Goal: Understand process/instructions: Learn how to perform a task or action

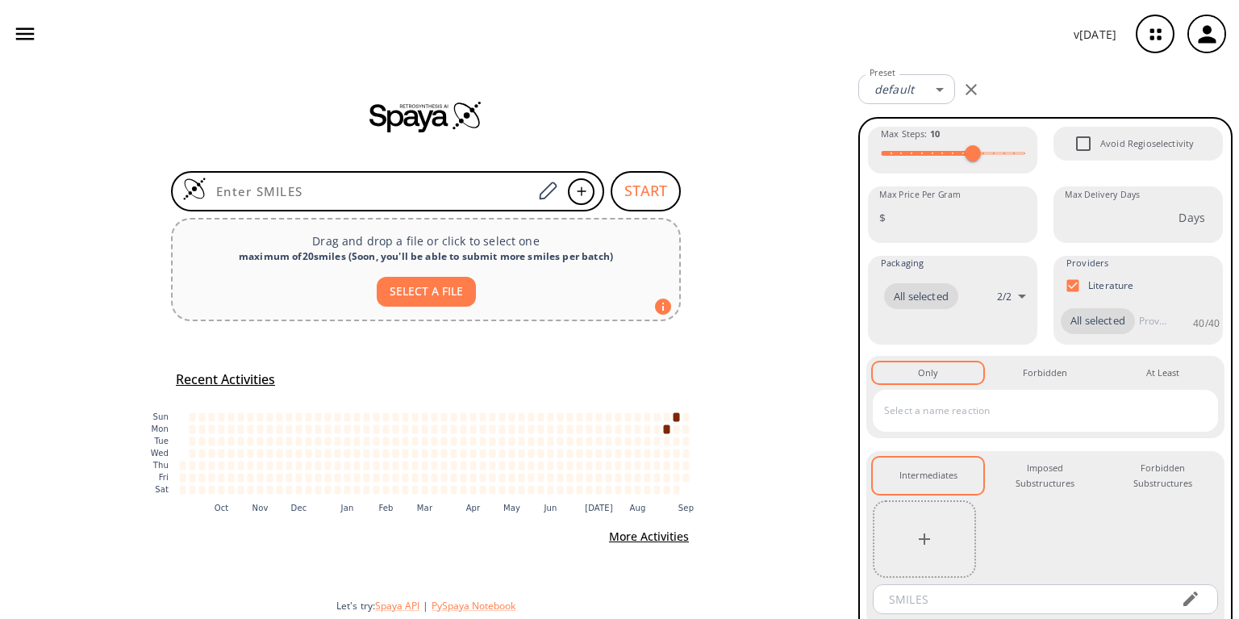
click at [31, 42] on icon "button" at bounding box center [25, 34] width 24 height 24
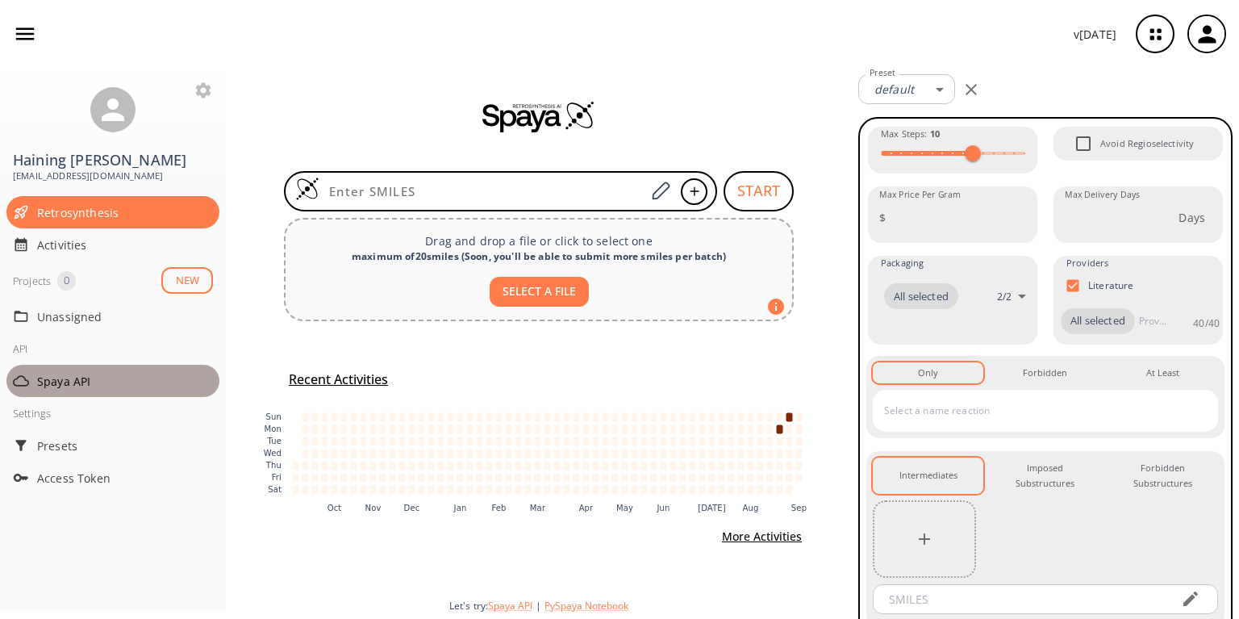
click at [69, 373] on span "Spaya API" at bounding box center [125, 381] width 176 height 17
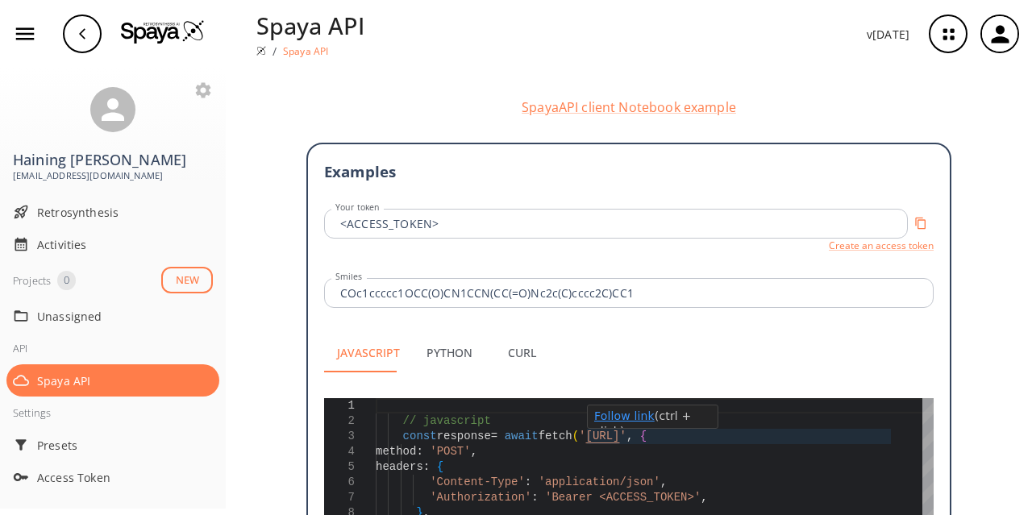
scroll to position [322, 0]
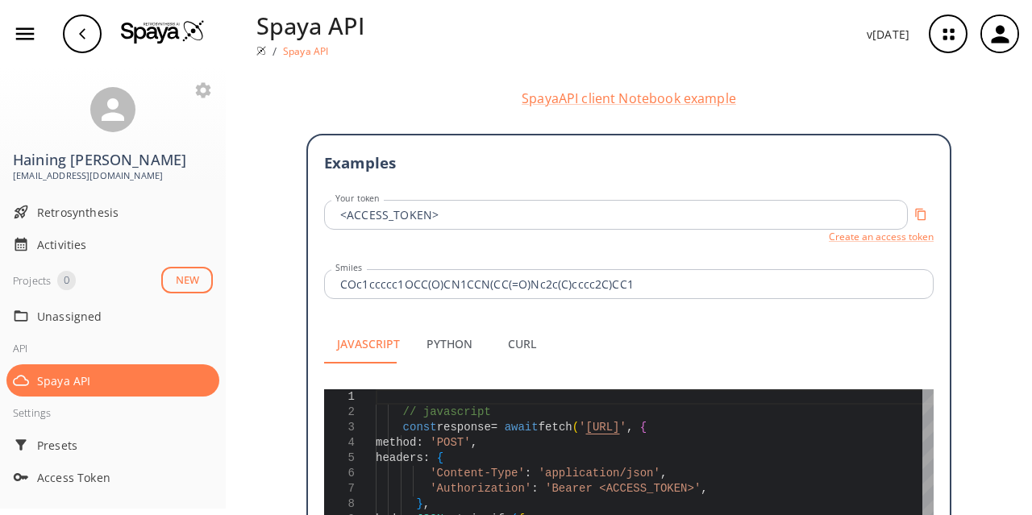
click at [427, 325] on button "Python" at bounding box center [449, 344] width 73 height 39
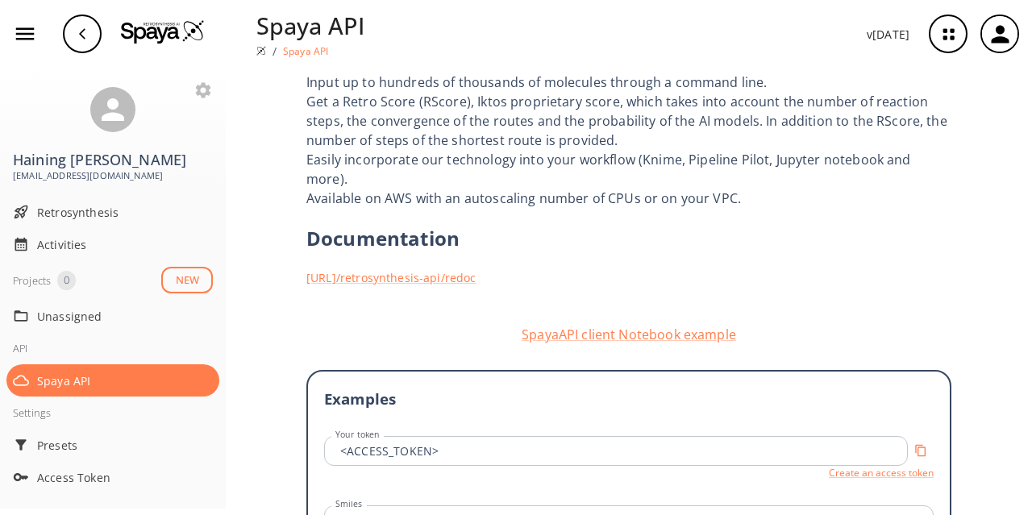
scroll to position [53, 0]
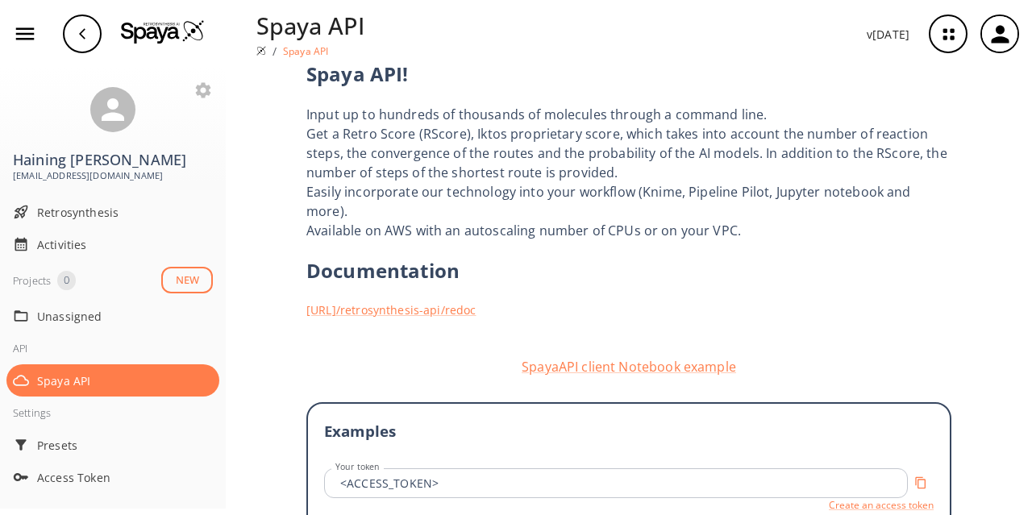
drag, startPoint x: 631, startPoint y: 173, endPoint x: 576, endPoint y: 154, distance: 57.9
click at [594, 357] on button "SpayaAPI client Notebook example" at bounding box center [628, 366] width 645 height 19
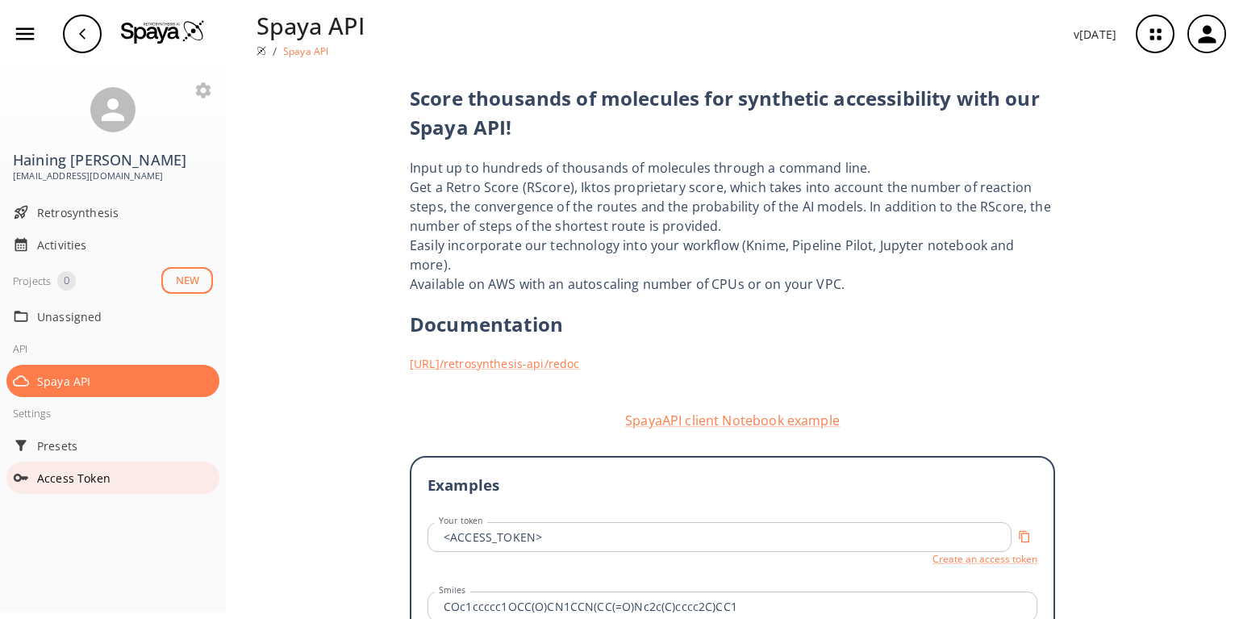
click at [60, 469] on span "Access Token" at bounding box center [125, 477] width 176 height 17
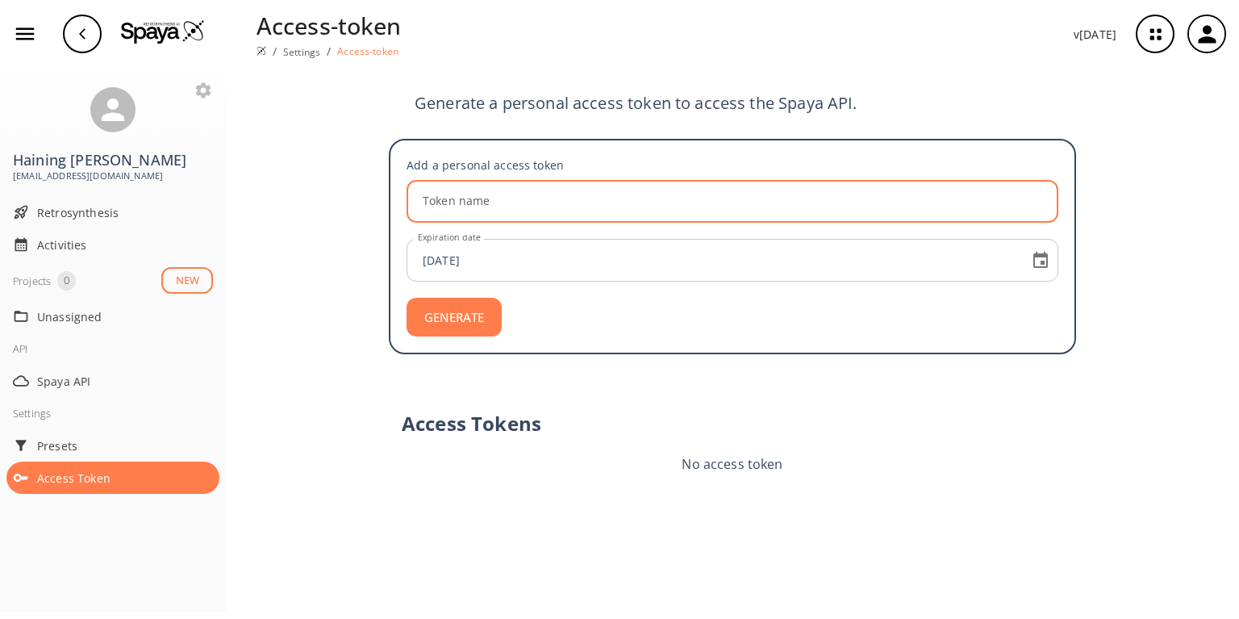
click at [516, 186] on input "Token name" at bounding box center [734, 201] width 647 height 43
type input "test"
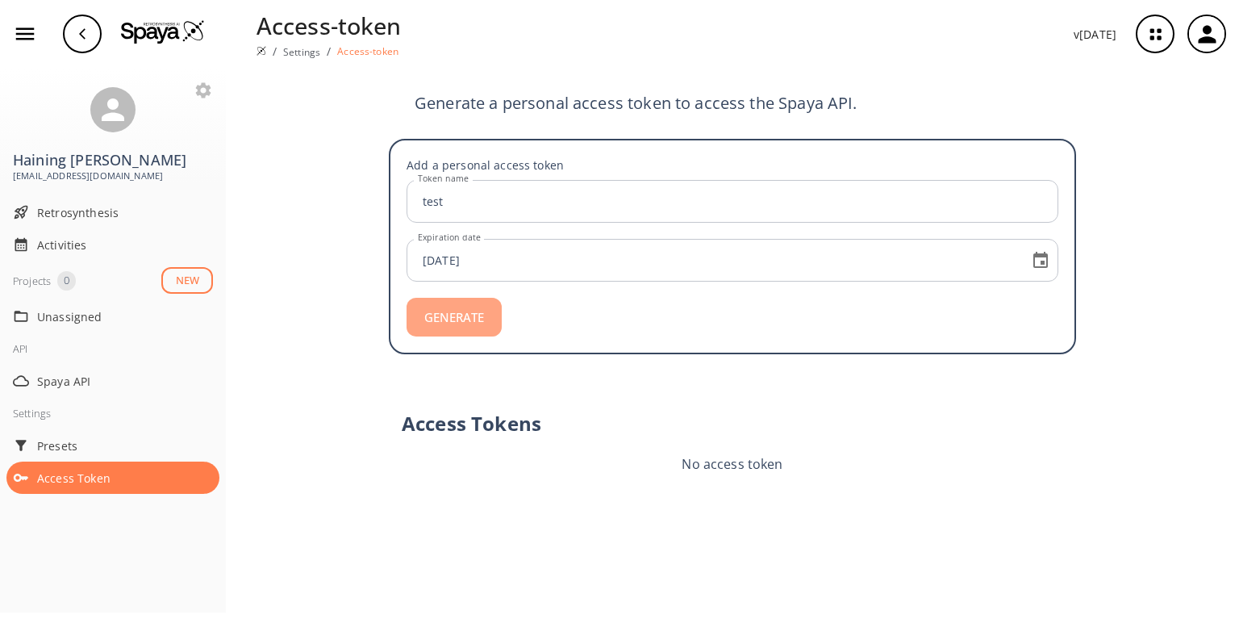
click at [457, 298] on button "GENERATE" at bounding box center [453, 317] width 95 height 39
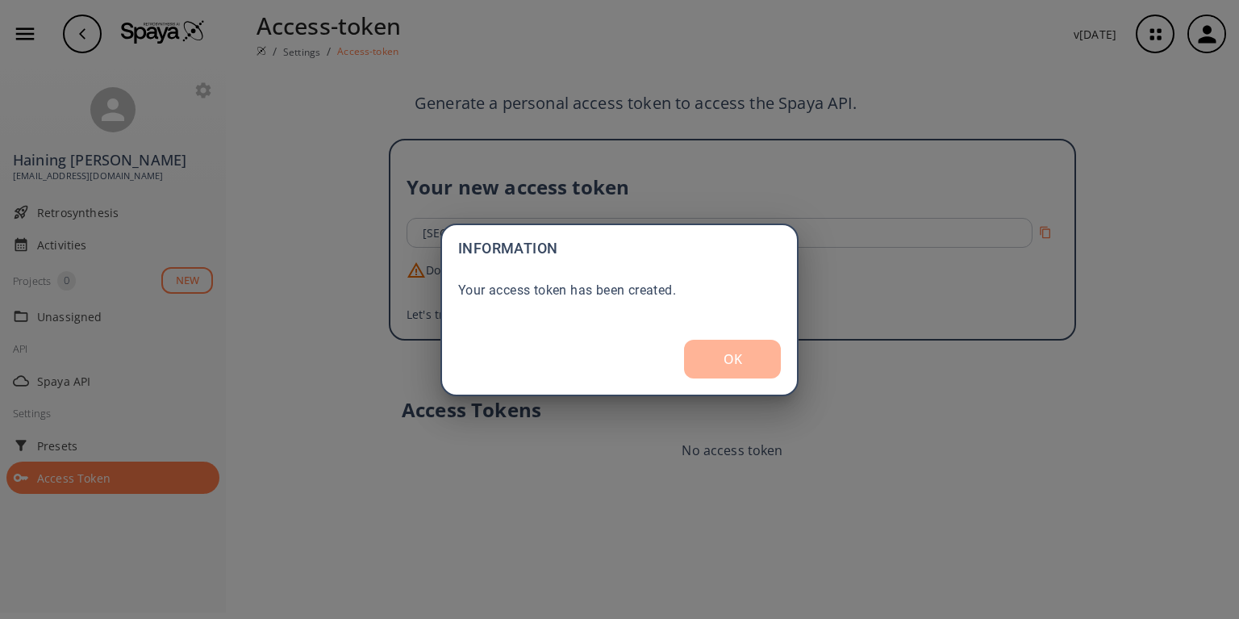
click at [720, 361] on button "OK" at bounding box center [732, 359] width 97 height 39
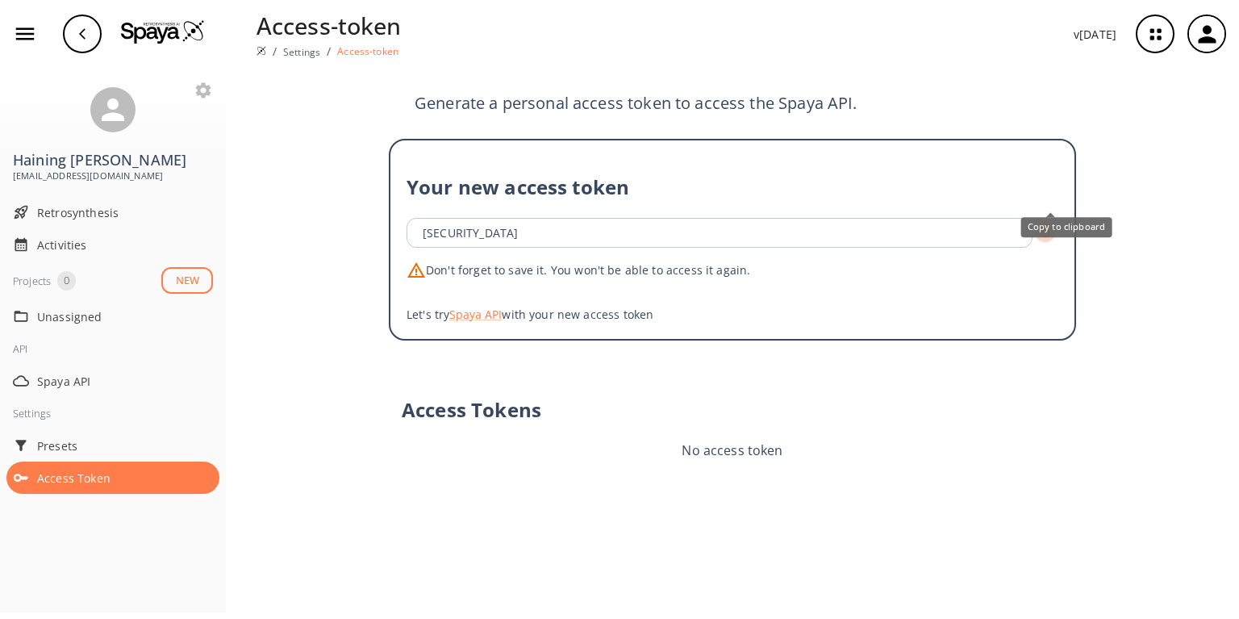
click at [1048, 227] on icon "Copy to clipboard" at bounding box center [1045, 232] width 10 height 10
click at [449, 306] on button "Spaya API" at bounding box center [475, 314] width 52 height 17
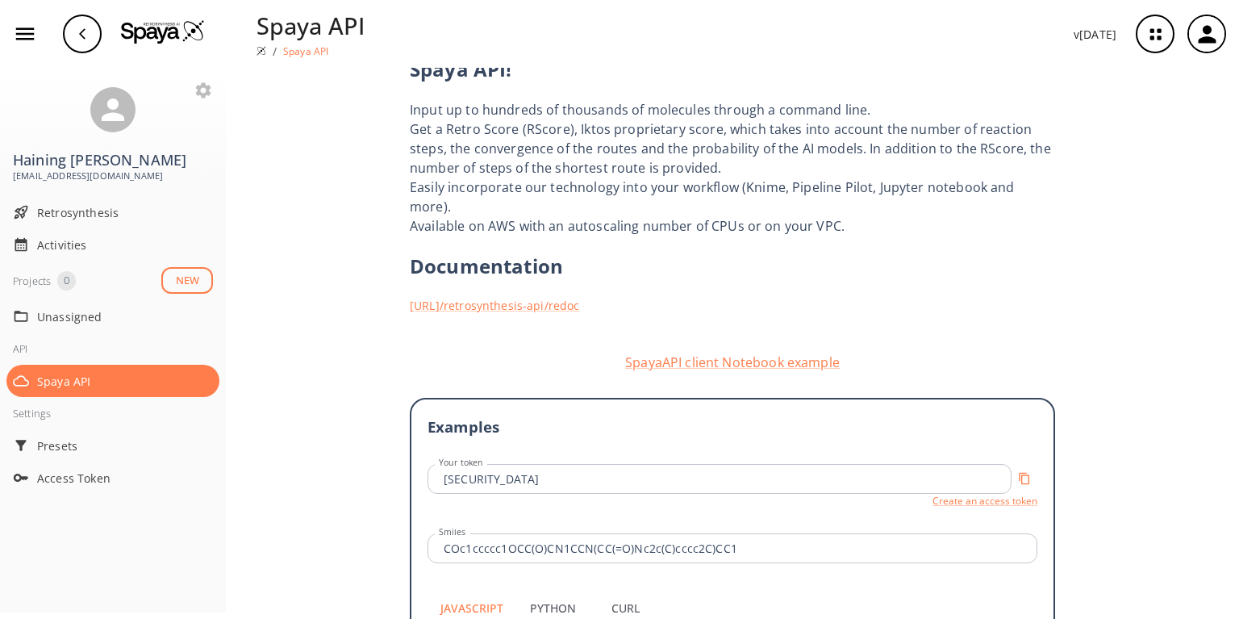
scroll to position [129, 0]
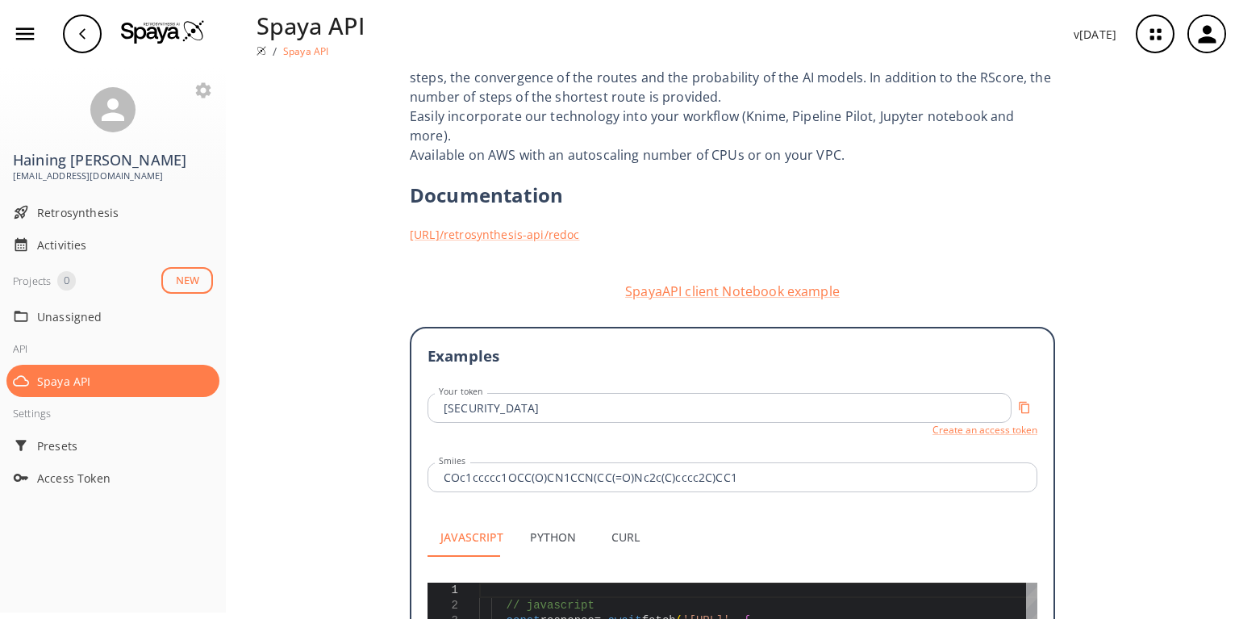
click at [542, 518] on button "Python" at bounding box center [552, 537] width 73 height 39
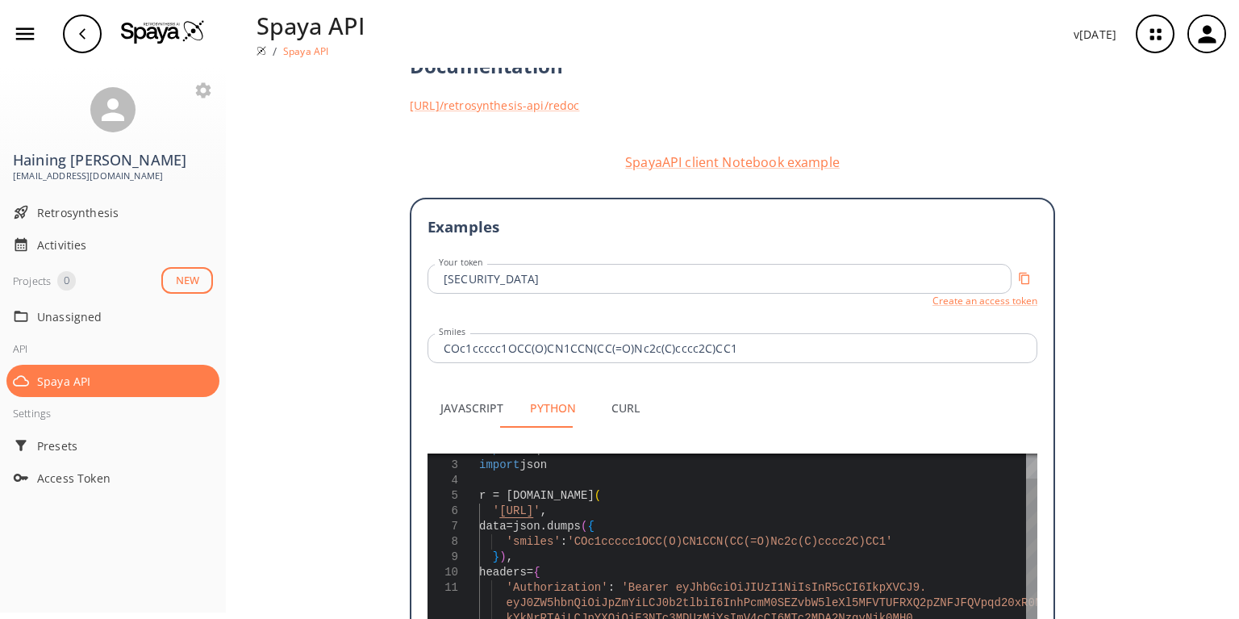
scroll to position [0, 0]
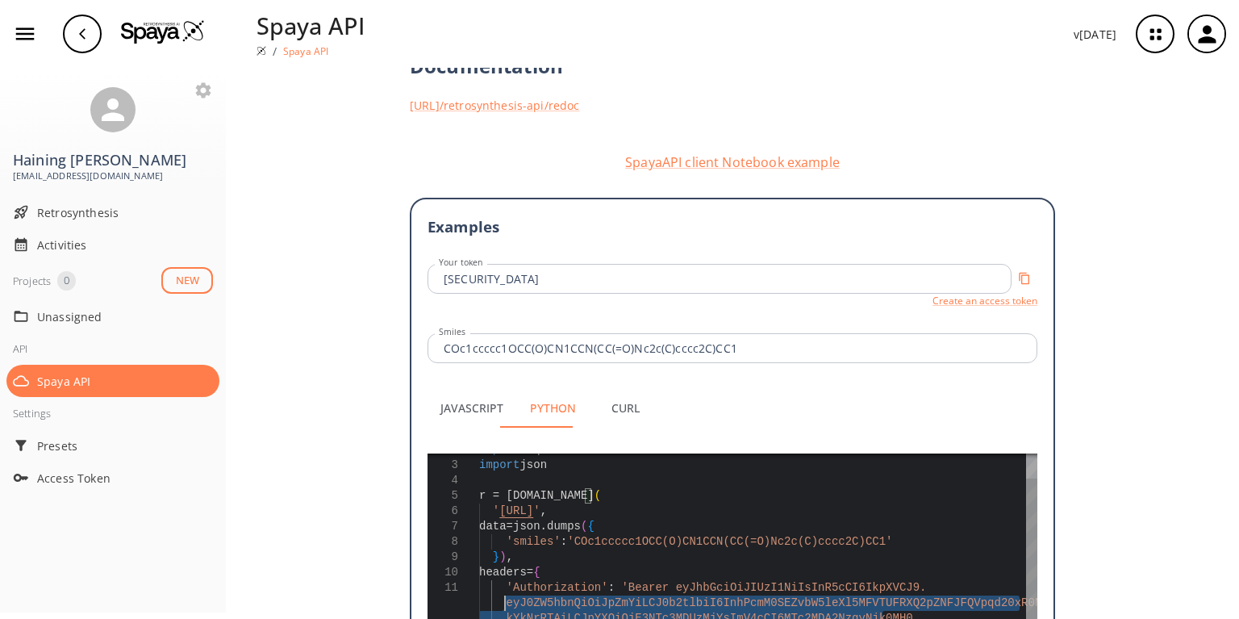
type textarea "# python import requests import json r = [DOMAIN_NAME]( '[URL]', data=json.dump…"
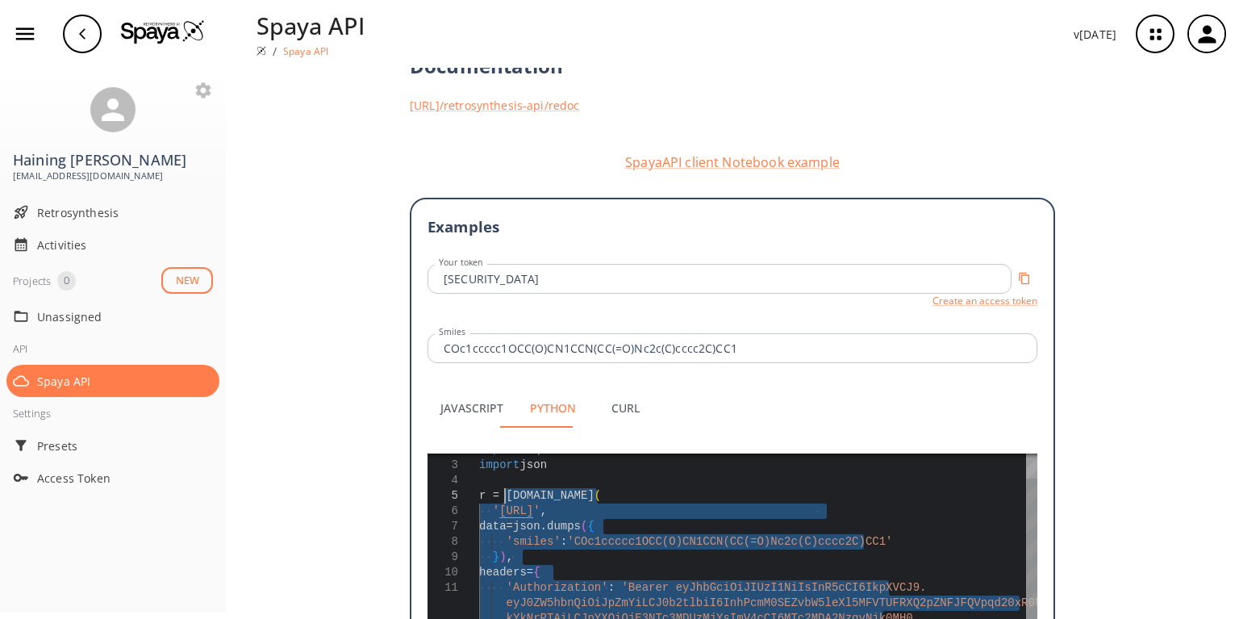
drag, startPoint x: 490, startPoint y: 429, endPoint x: 499, endPoint y: 259, distance: 170.4
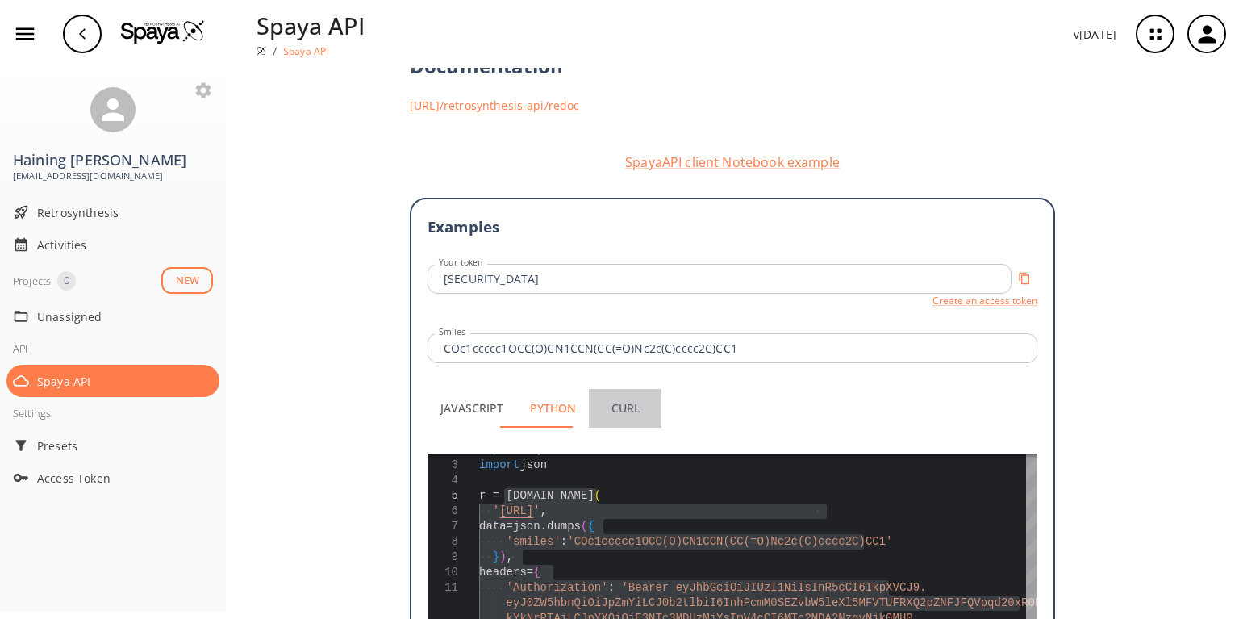
click at [598, 389] on button "Curl" at bounding box center [625, 408] width 73 height 39
